Goal: Information Seeking & Learning: Learn about a topic

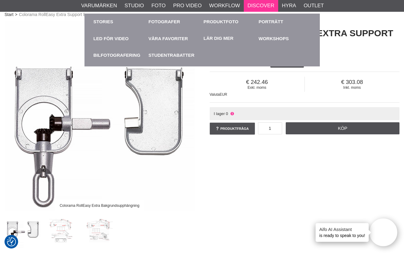
scroll to position [40, 0]
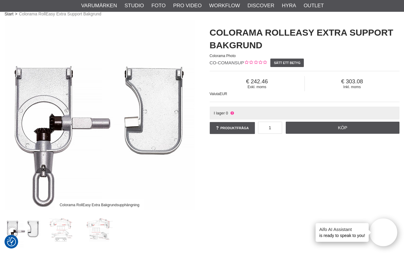
drag, startPoint x: 102, startPoint y: 205, endPoint x: 138, endPoint y: 205, distance: 35.9
click at [138, 205] on div "Colorama RollEasy Extra Bakgrundsupphängning" at bounding box center [100, 205] width 90 height 11
drag, startPoint x: 140, startPoint y: 205, endPoint x: 102, endPoint y: 206, distance: 38.0
click at [102, 206] on div "Colorama RollEasy Extra Bakgrundsupphängning" at bounding box center [100, 205] width 90 height 11
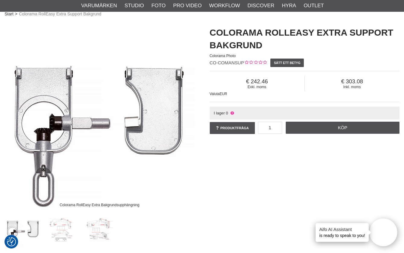
copy div "Bakgrundsupphängning"
